Goal: Find specific page/section: Find specific page/section

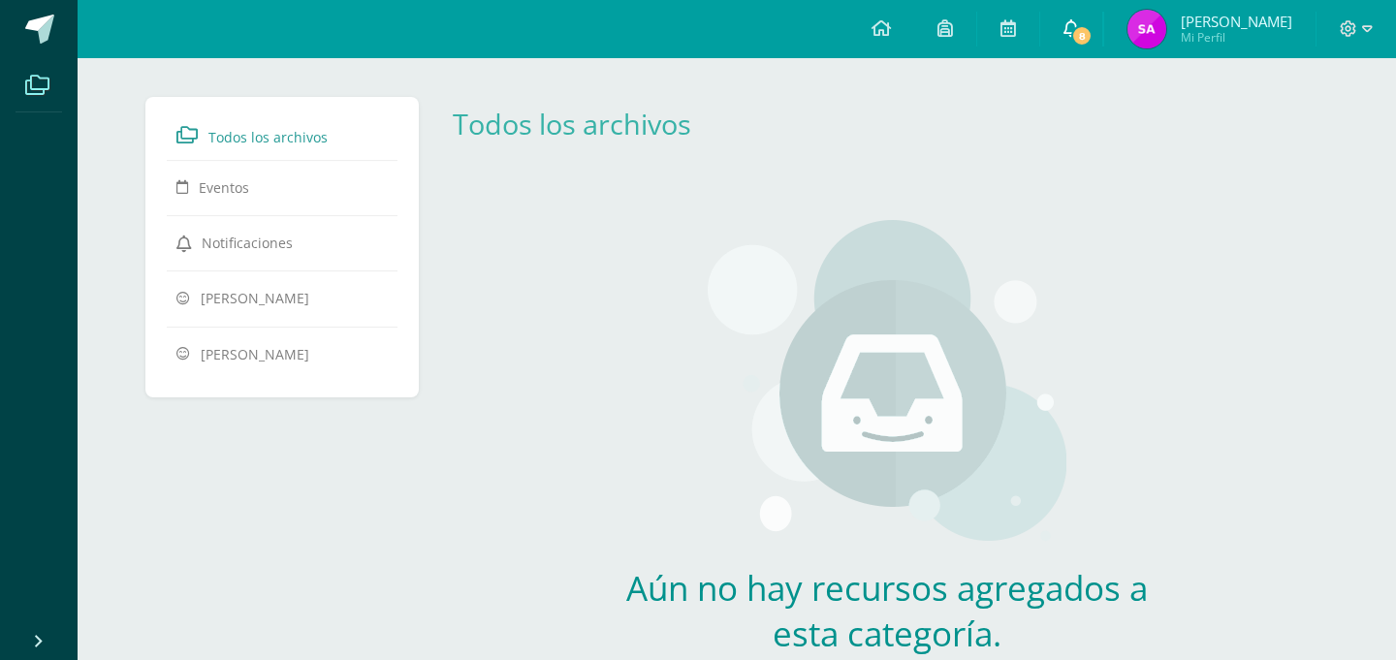
click at [1078, 39] on span "8" at bounding box center [1081, 35] width 21 height 21
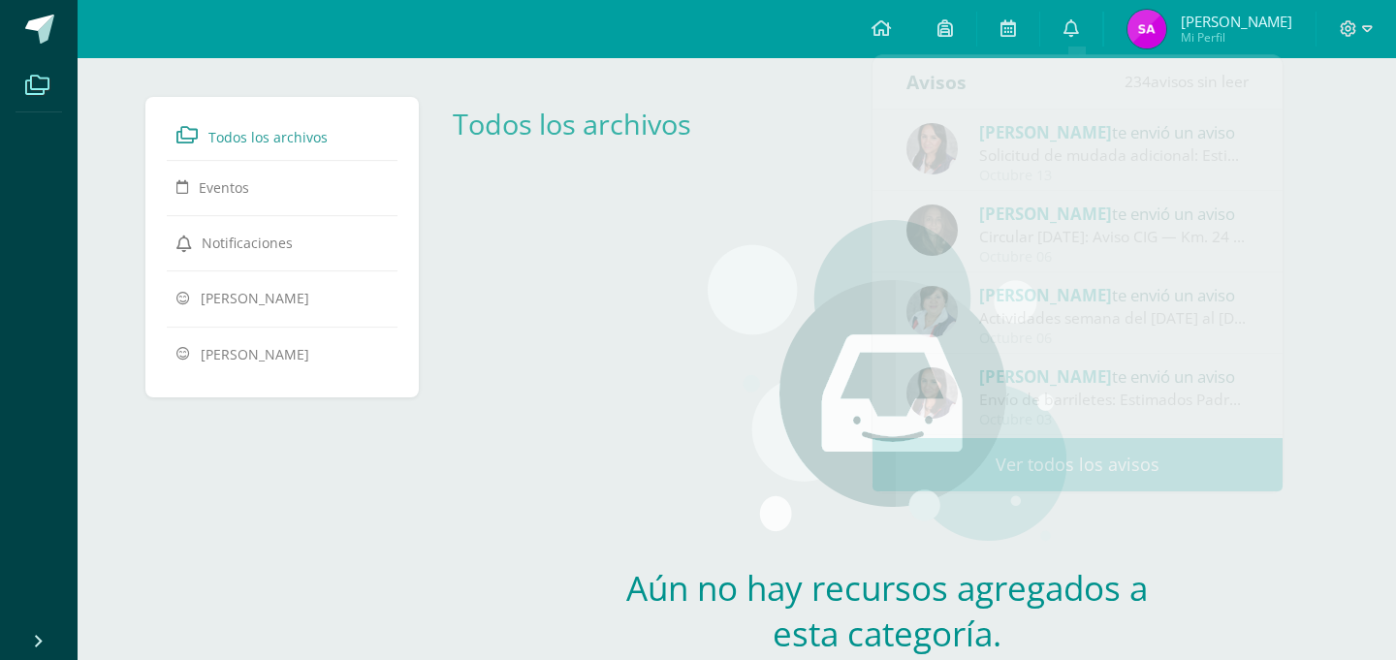
click at [759, 363] on img at bounding box center [887, 385] width 359 height 330
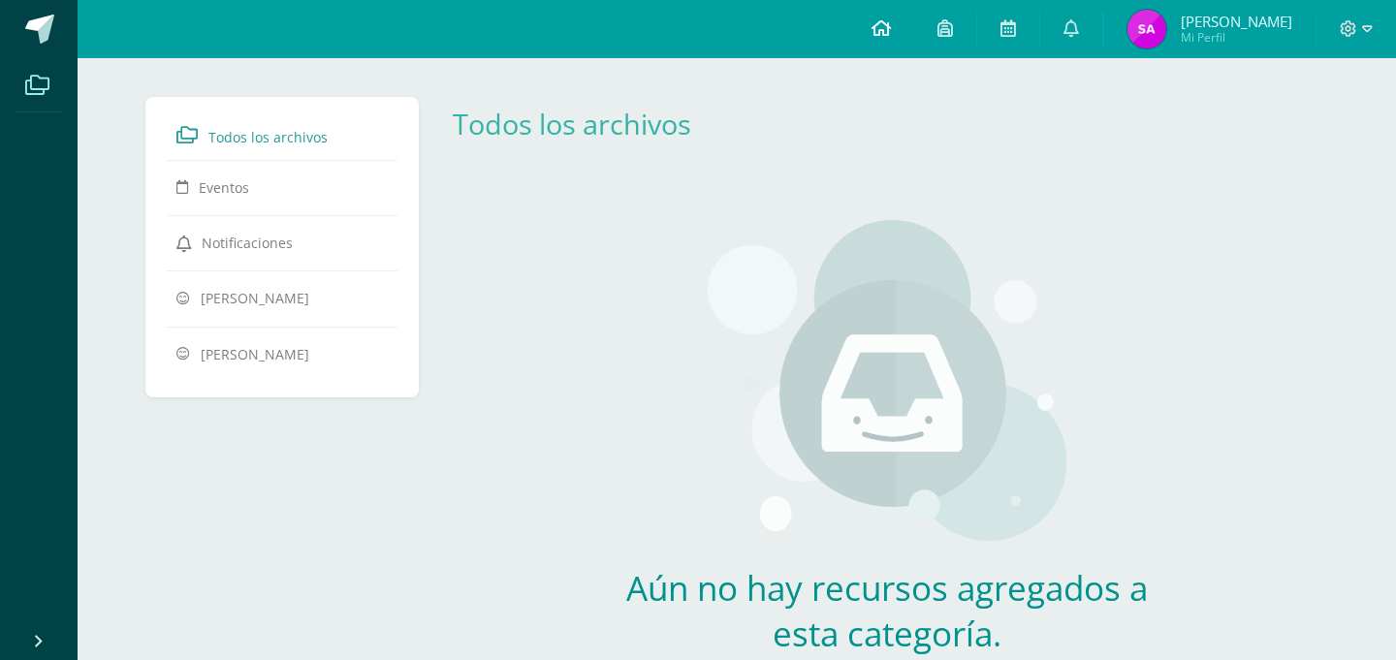
click at [878, 29] on icon at bounding box center [881, 27] width 19 height 17
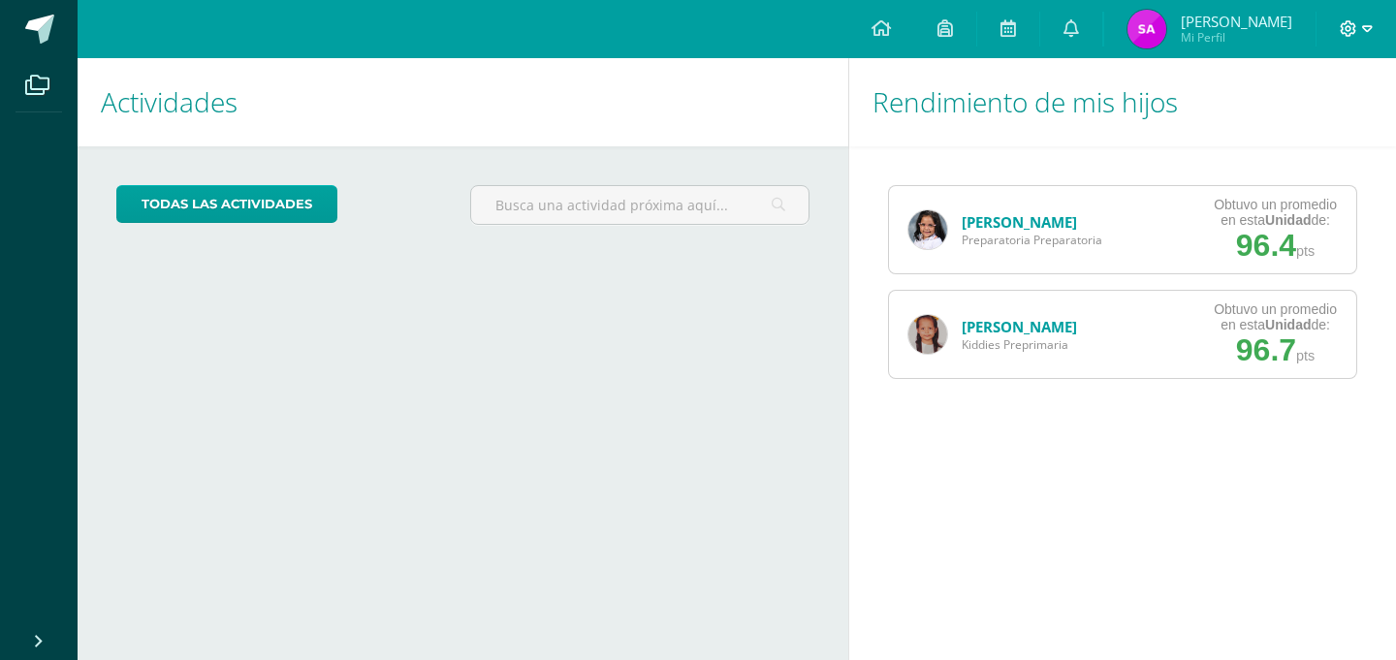
click at [1364, 32] on icon at bounding box center [1367, 28] width 11 height 17
click at [1207, 38] on span "Mi Perfil" at bounding box center [1237, 37] width 112 height 16
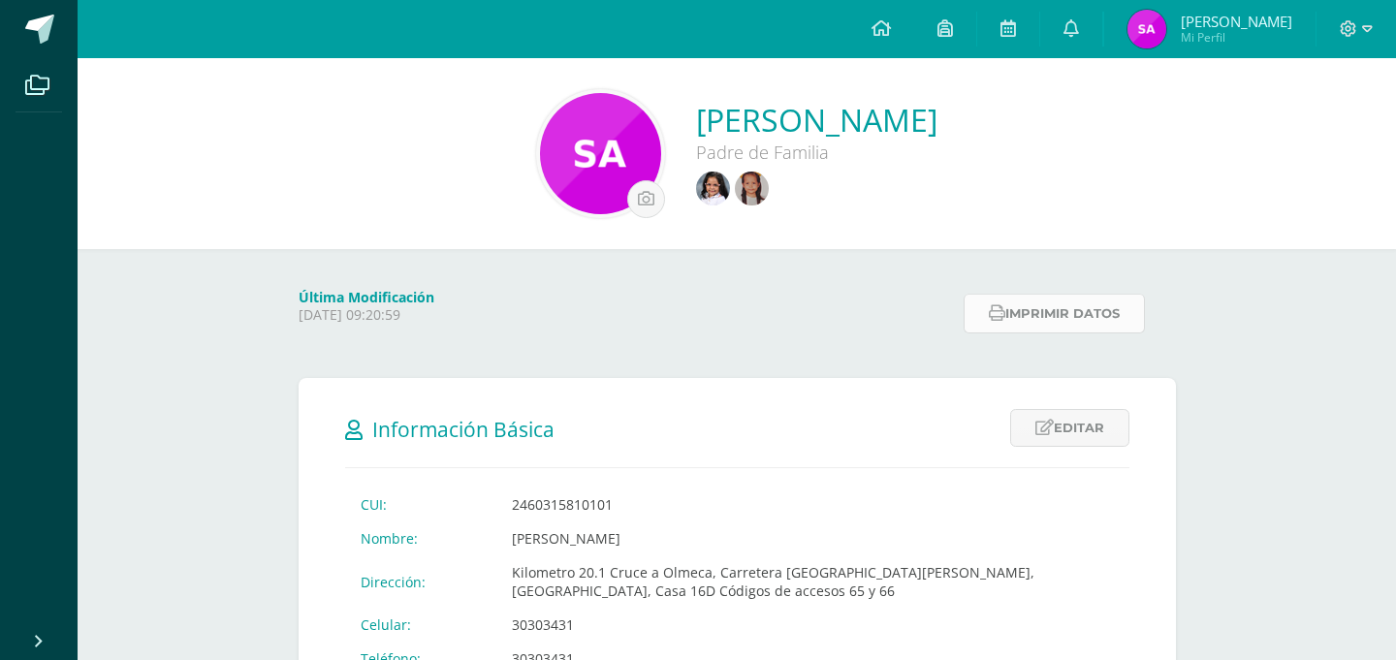
click at [1059, 312] on button "Imprimir datos" at bounding box center [1054, 314] width 181 height 40
